Goal: Navigation & Orientation: Understand site structure

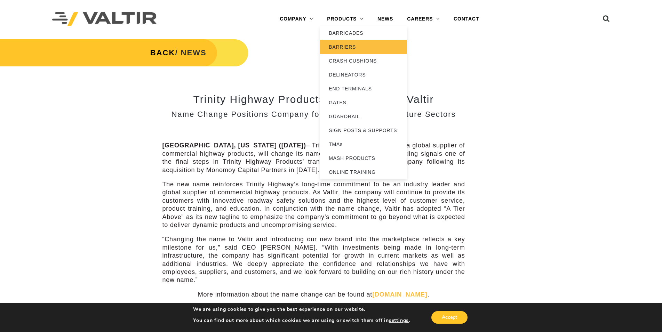
click at [346, 46] on link "BARRIERS" at bounding box center [363, 47] width 87 height 14
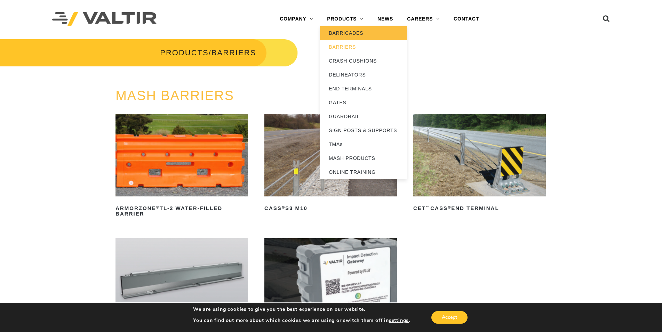
click at [336, 31] on link "BARRICADES" at bounding box center [363, 33] width 87 height 14
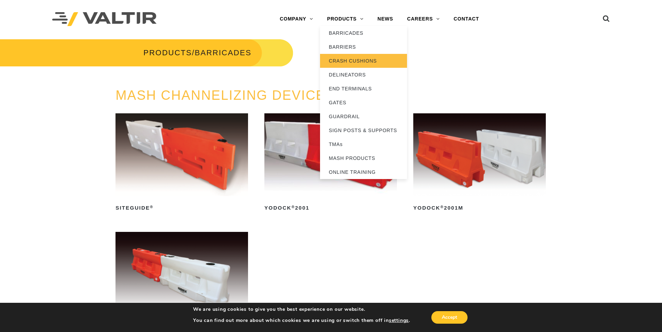
click at [348, 62] on link "CRASH CUSHIONS" at bounding box center [363, 61] width 87 height 14
